Goal: Task Accomplishment & Management: Manage account settings

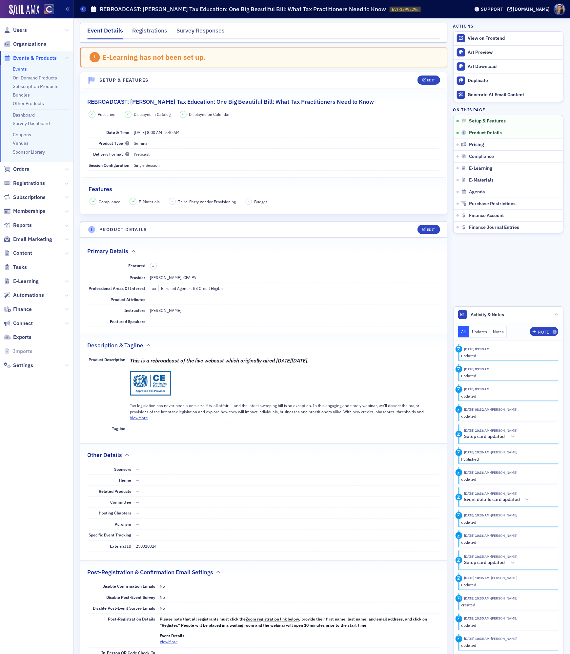
click at [19, 69] on link "Events" at bounding box center [20, 69] width 14 height 6
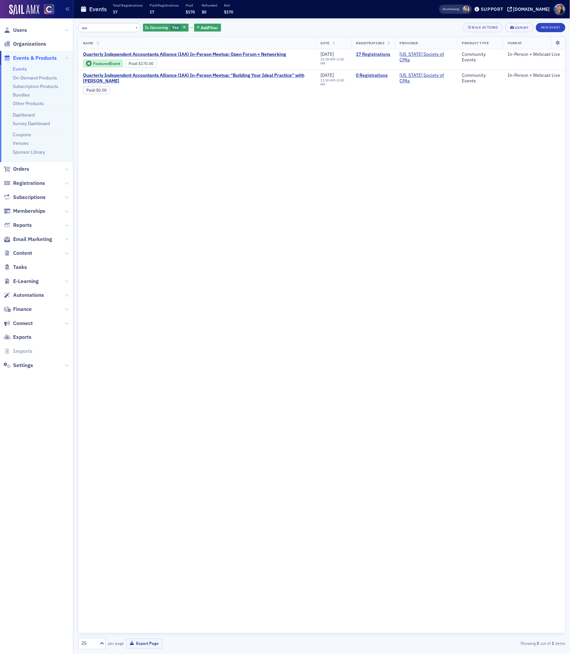
type input "iaa"
click at [368, 55] on link "17 Registrations" at bounding box center [373, 55] width 34 height 6
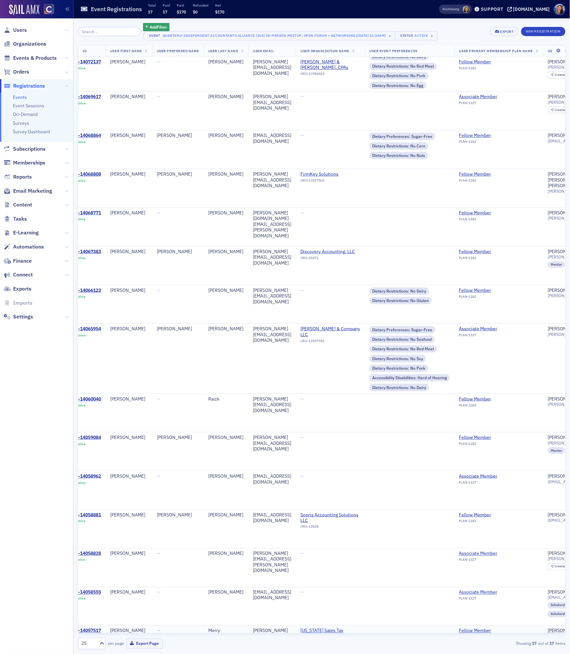
scroll to position [0, 14]
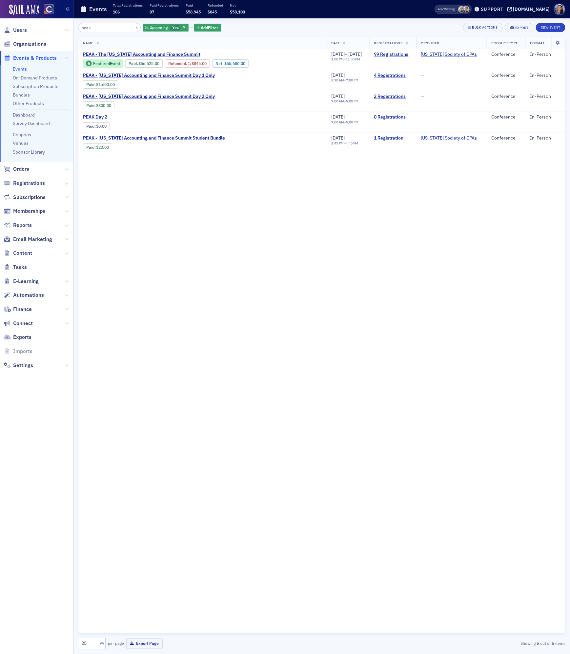
click at [91, 28] on input "peak" at bounding box center [109, 27] width 63 height 9
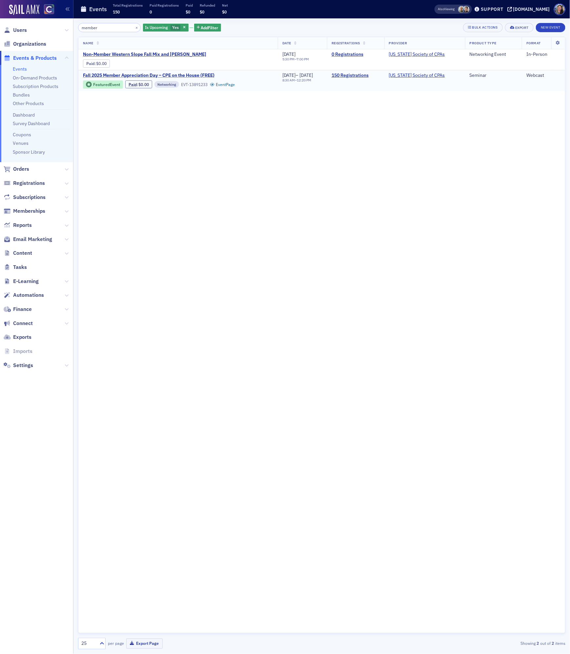
type input "member"
click at [183, 75] on span "Fall 2025 Member Appreciation Day – CPE on the House (FREE)" at bounding box center [149, 76] width 132 height 6
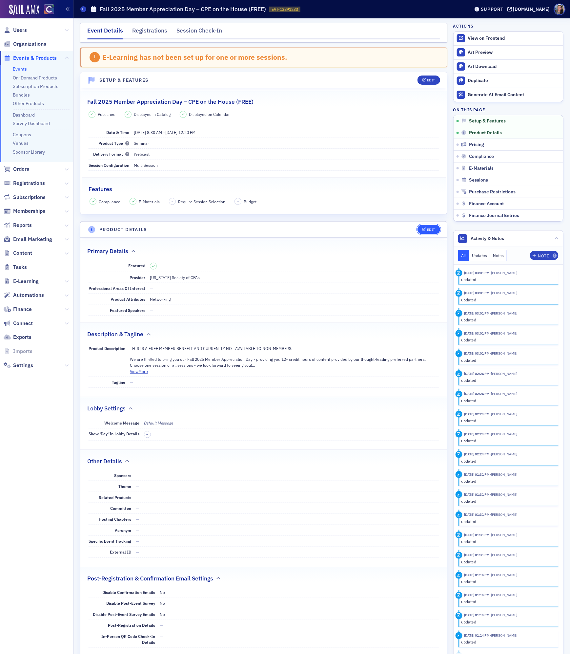
click at [433, 230] on div "Edit" at bounding box center [431, 230] width 8 height 4
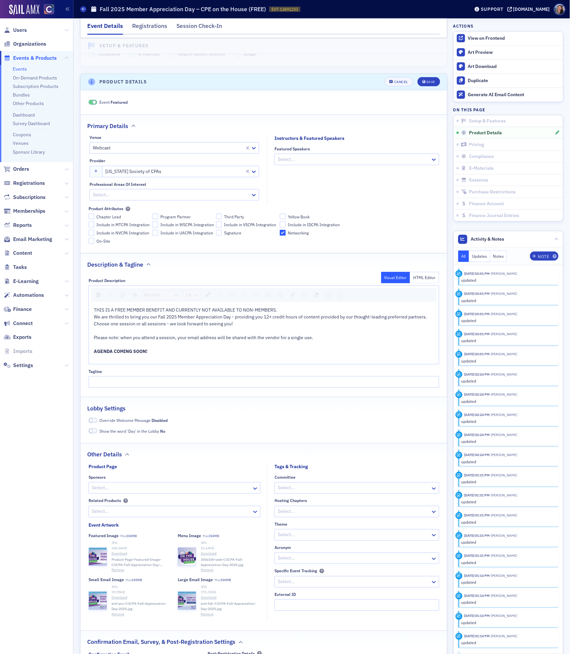
scroll to position [185, 0]
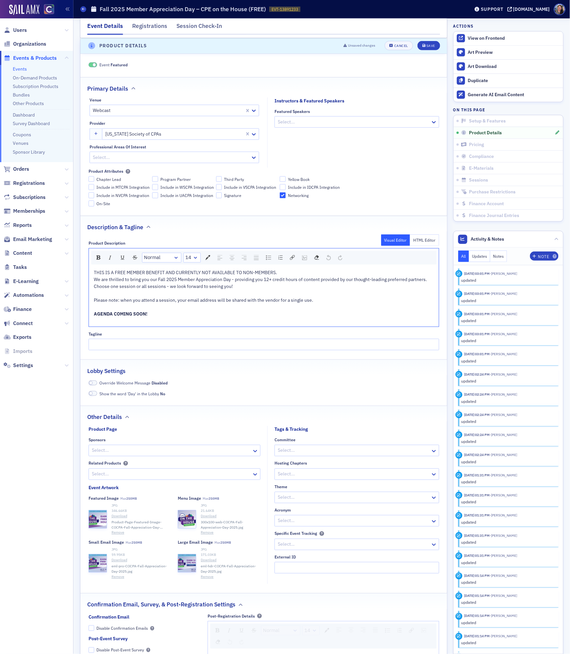
drag, startPoint x: 153, startPoint y: 316, endPoint x: 60, endPoint y: 321, distance: 92.4
click at [60, 321] on div "Users Organizations Events & Products Events On-Demand Products Subscription Pr…" at bounding box center [285, 327] width 570 height 654
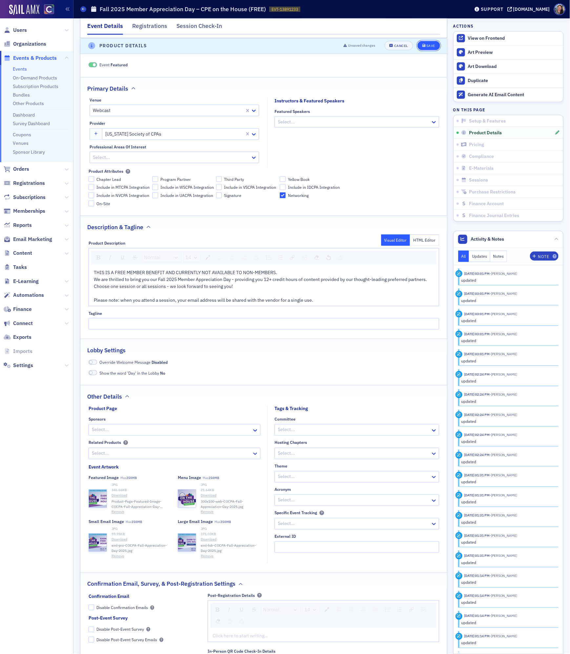
click at [425, 47] on icon "submit" at bounding box center [424, 46] width 3 height 4
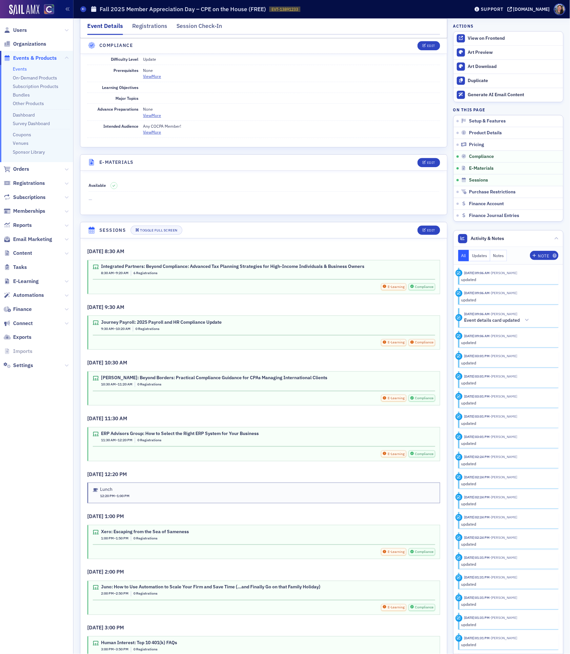
scroll to position [838, 0]
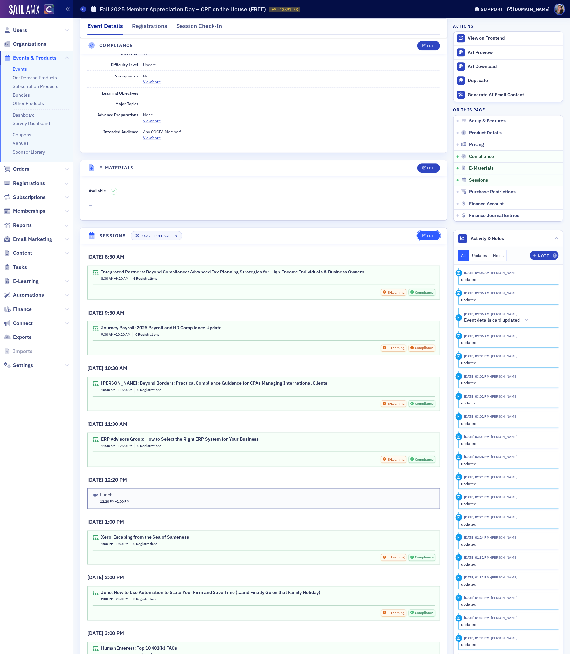
click at [427, 238] on div "Edit" at bounding box center [431, 236] width 8 height 4
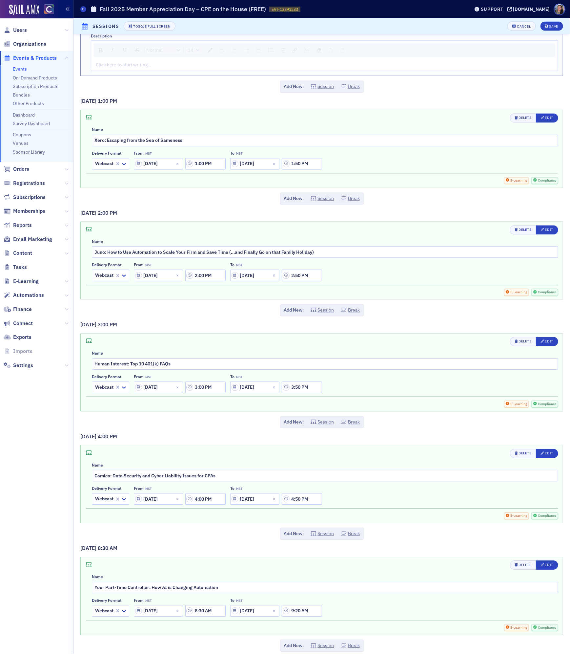
scroll to position [890, 0]
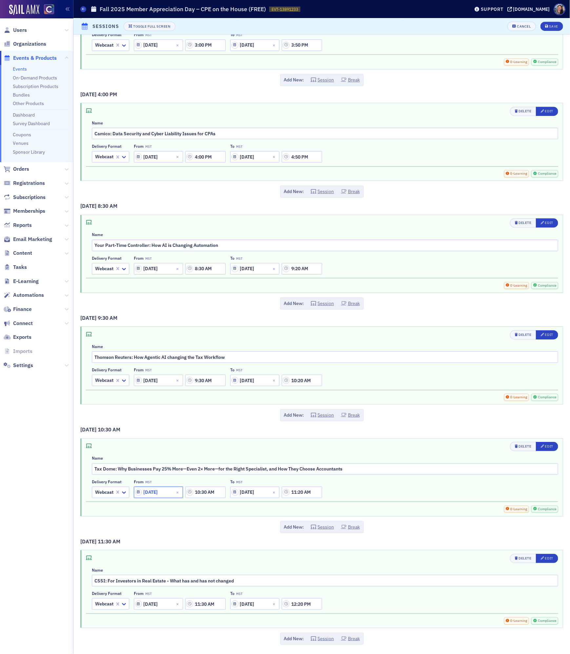
click at [155, 491] on input "[DATE]" at bounding box center [158, 491] width 49 height 11
select select "11"
select select "2025"
type input "[DATE]"
click at [201, 490] on input "10:30 AM" at bounding box center [205, 491] width 40 height 11
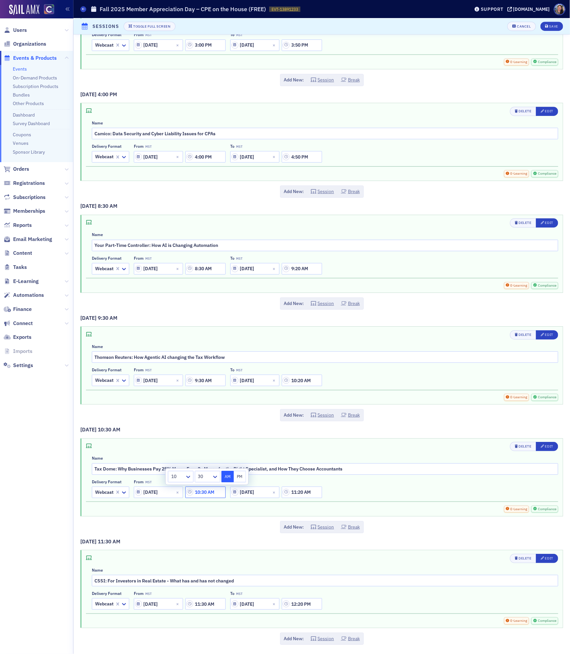
click at [201, 490] on input "10:30 AM" at bounding box center [205, 491] width 40 height 11
click at [201, 489] on input "10:30 AM" at bounding box center [205, 491] width 40 height 11
type input "4"
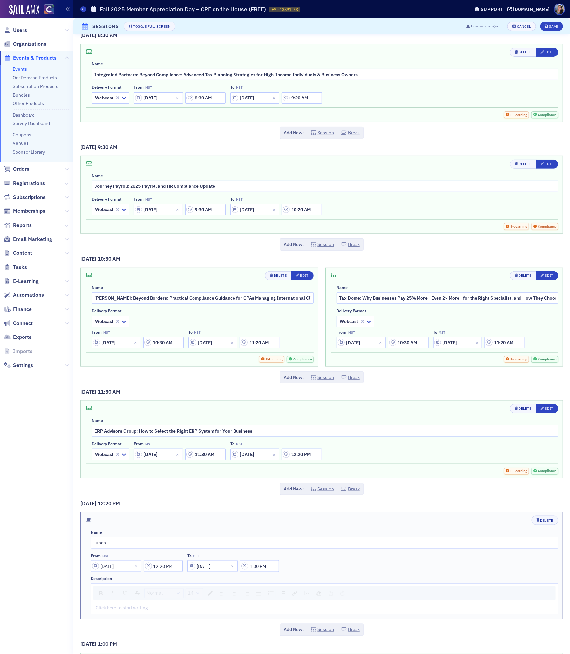
scroll to position [0, 0]
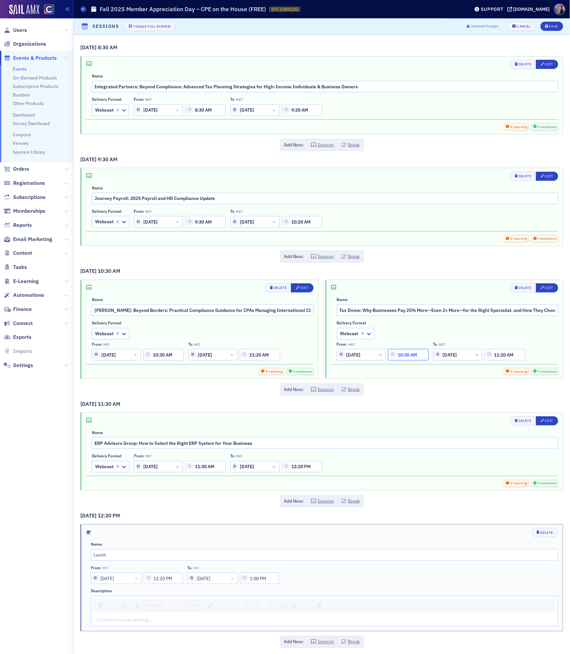
click at [409, 359] on input "10:30 AM" at bounding box center [408, 354] width 40 height 11
click at [453, 356] on input "[DATE]" at bounding box center [457, 354] width 49 height 11
select select "11"
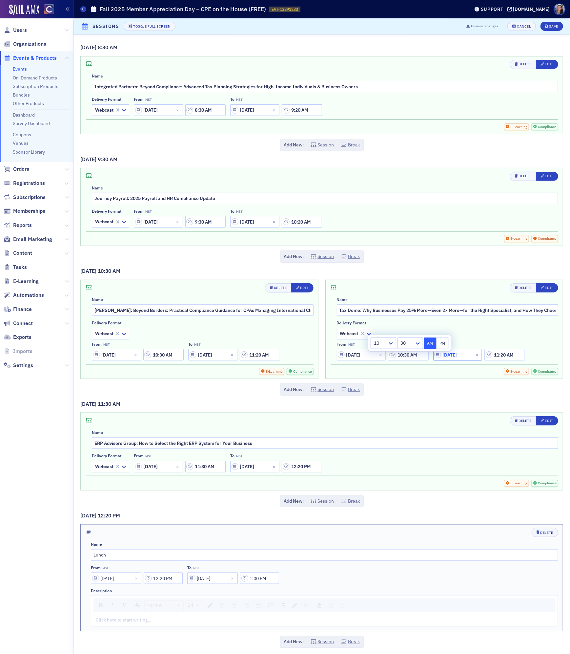
select select "2025"
type input "[DATE]"
click at [410, 354] on input "10:30 AM" at bounding box center [408, 354] width 40 height 11
drag, startPoint x: 424, startPoint y: 357, endPoint x: 327, endPoint y: 358, distance: 96.8
click at [327, 358] on div "Delete Edit Name Tax Dome: Why Businesses Pay 25% More—Even 2× More—for the Rig…" at bounding box center [445, 329] width 238 height 98
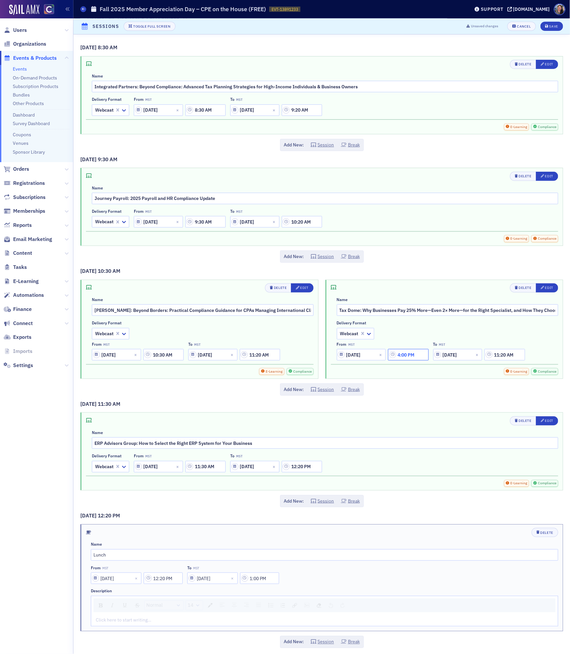
type input "4:00 PM"
select select "11"
select select "2025"
type input "4:50 PM"
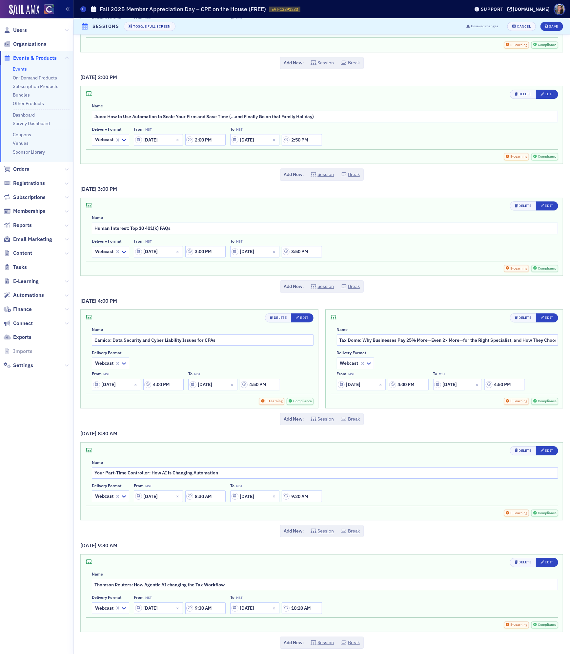
scroll to position [670, 0]
click at [112, 389] on input "[DATE]" at bounding box center [116, 383] width 49 height 11
select select "11"
select select "2025"
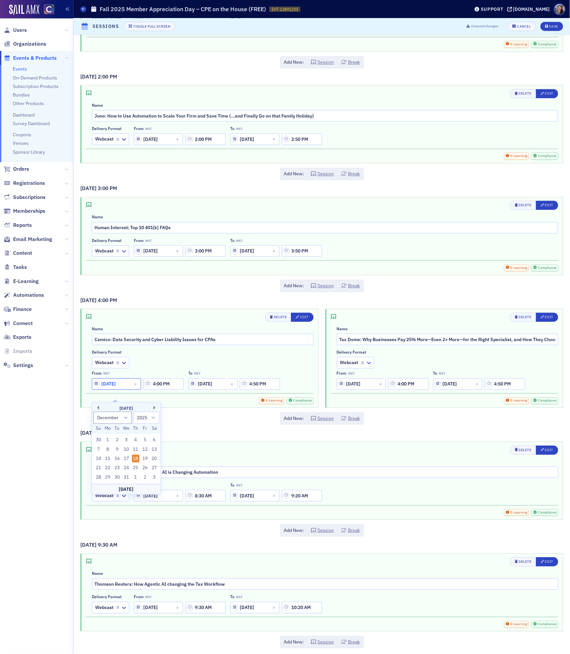
type input "[DATE]"
click at [206, 389] on input "[DATE]" at bounding box center [212, 383] width 49 height 11
select select "11"
select select "2025"
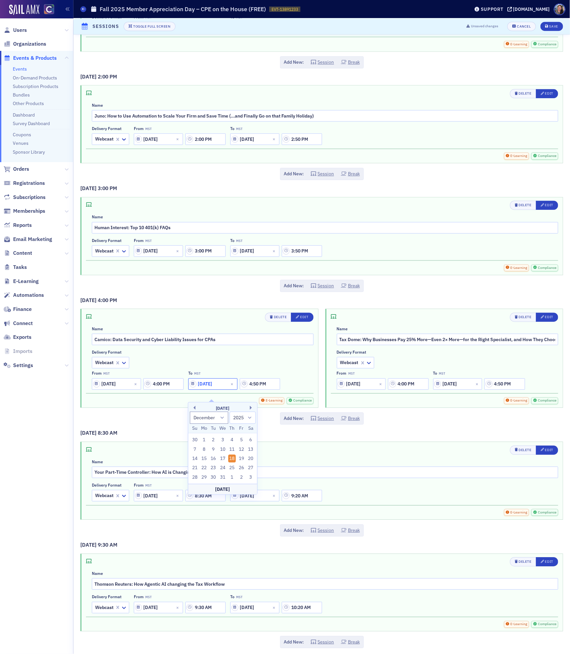
type input "[DATE]"
click at [158, 388] on input "4:00 PM" at bounding box center [163, 383] width 40 height 11
click at [159, 389] on input "4:00 PM" at bounding box center [163, 383] width 40 height 11
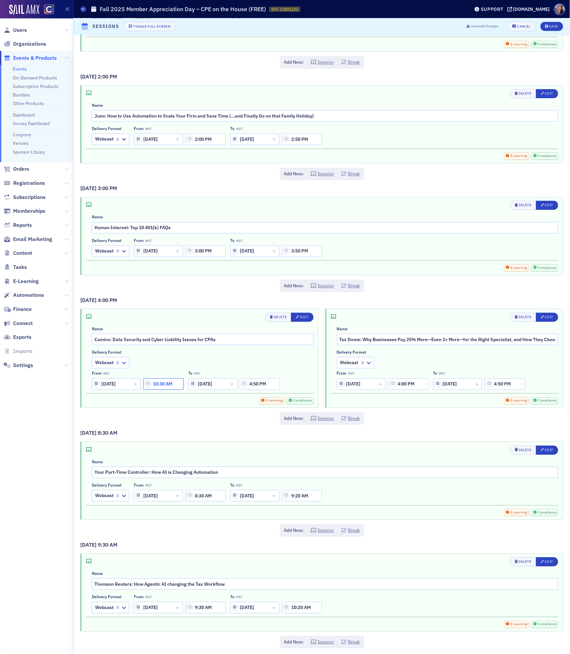
type input "10:30 AM"
select select "11"
select select "2025"
type input "11:20 AM"
click at [57, 435] on nav "Users Organizations Events & Products Events On-Demand Products Subscription Pr…" at bounding box center [36, 335] width 73 height 635
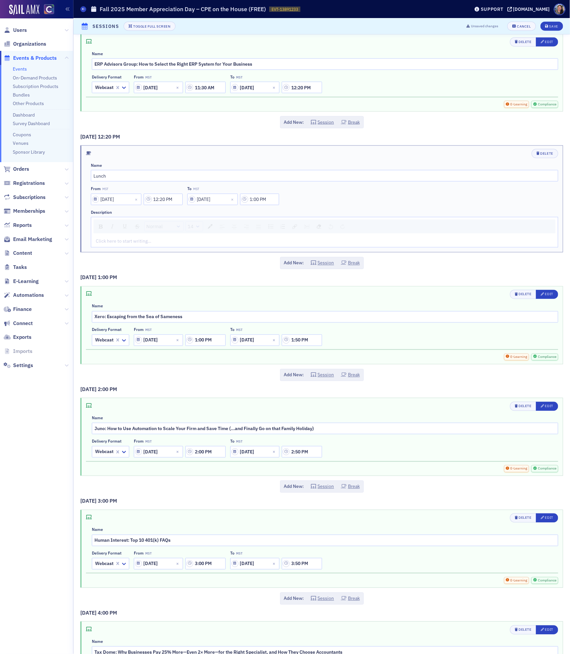
scroll to position [205, 0]
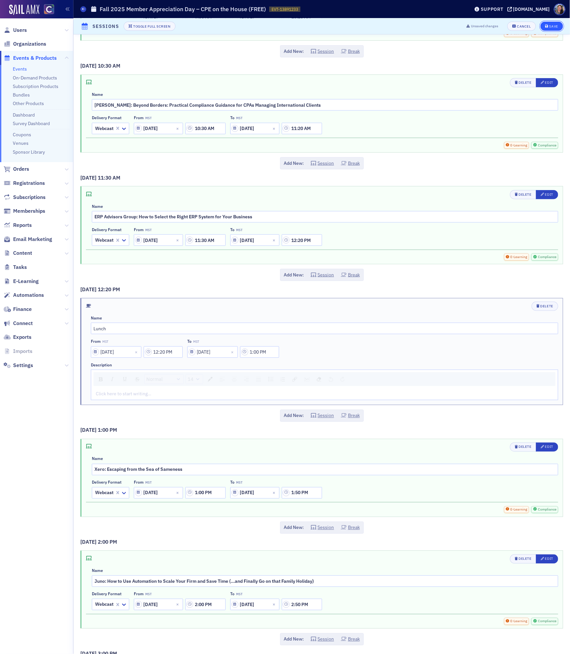
click at [550, 25] on div "Save" at bounding box center [554, 27] width 9 height 4
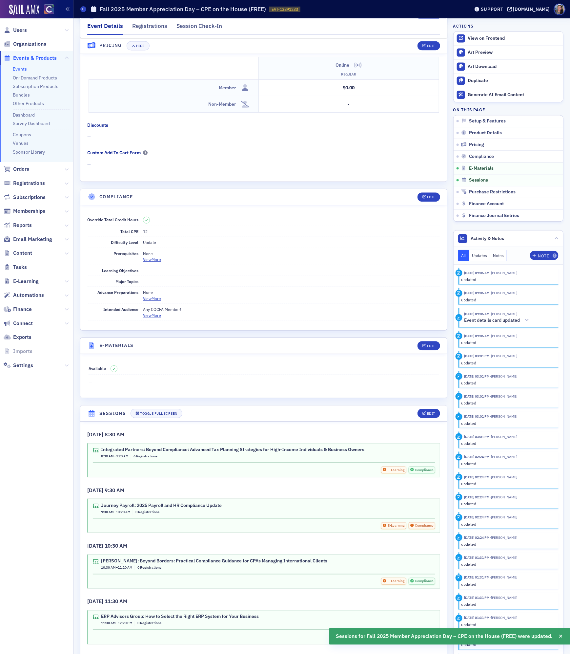
scroll to position [1036, 0]
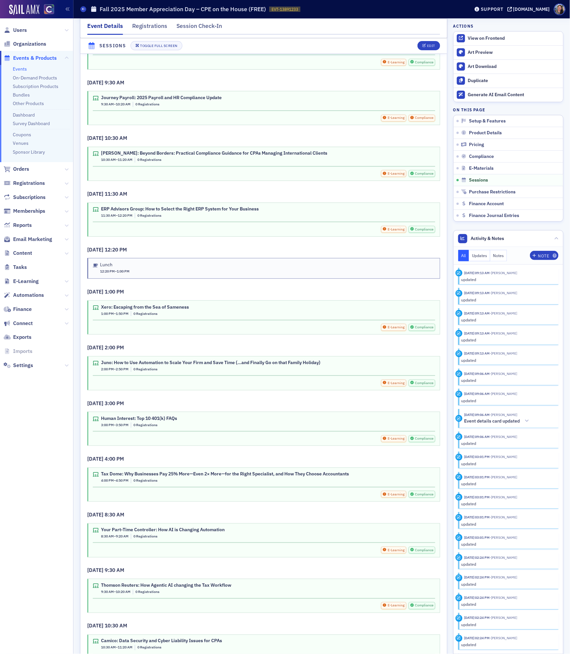
scroll to position [1069, 0]
click at [428, 45] on div "Edit" at bounding box center [431, 46] width 8 height 4
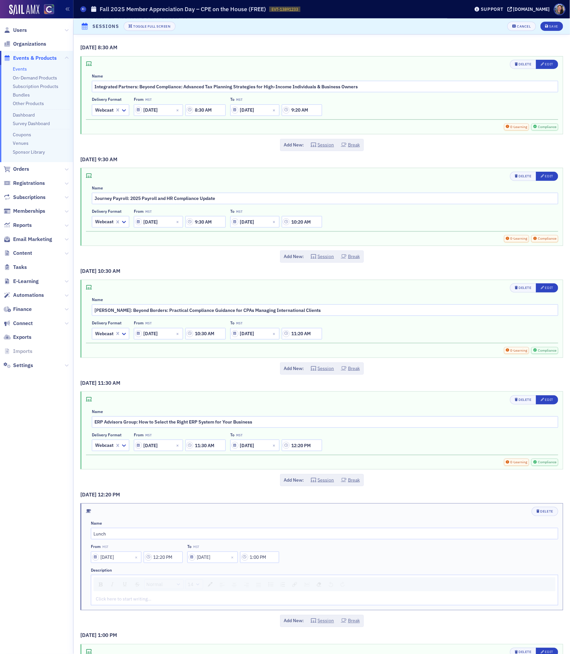
scroll to position [660, 0]
